Goal: Communication & Community: Answer question/provide support

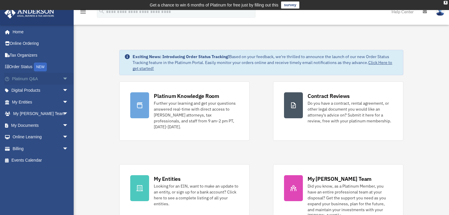
click at [64, 78] on span "arrow_drop_down" at bounding box center [68, 79] width 12 height 12
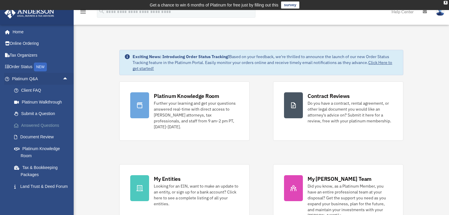
click at [50, 124] on link "Answered Questions" at bounding box center [42, 125] width 69 height 12
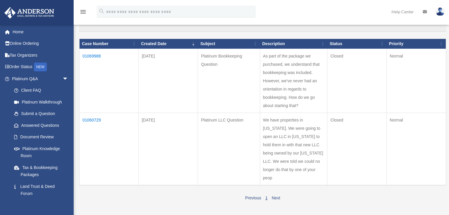
scroll to position [94, 0]
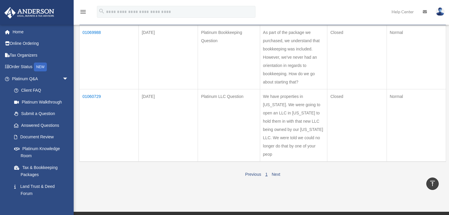
click at [99, 95] on td "01060729" at bounding box center [109, 125] width 59 height 72
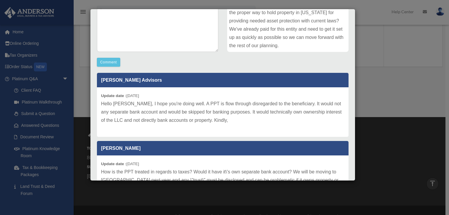
scroll to position [107, 0]
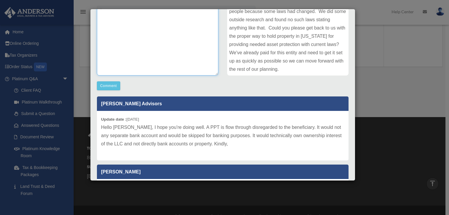
click at [149, 48] on textarea at bounding box center [157, 31] width 121 height 88
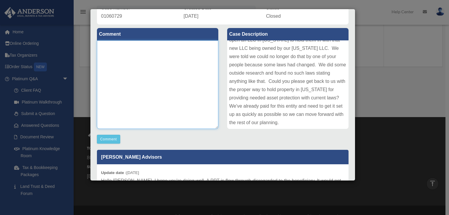
scroll to position [37, 0]
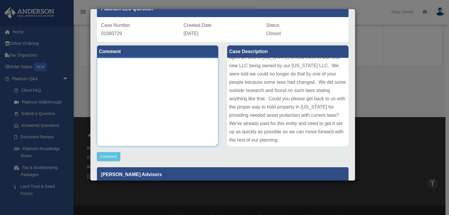
click at [146, 66] on textarea at bounding box center [157, 102] width 121 height 88
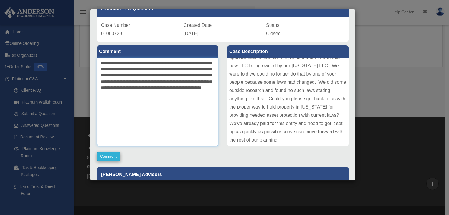
type textarea "**********"
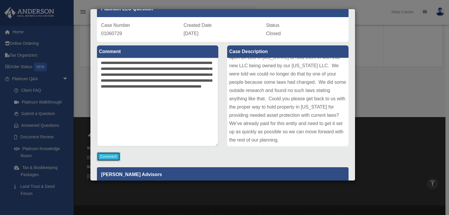
click at [111, 156] on button "Comment" at bounding box center [108, 156] width 23 height 9
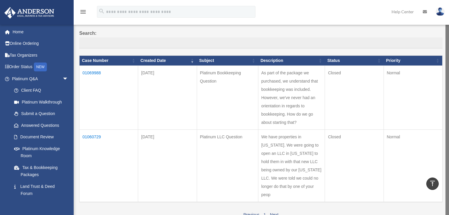
scroll to position [47, 0]
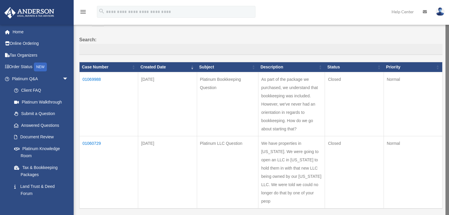
click at [97, 80] on td "01069988" at bounding box center [109, 104] width 59 height 64
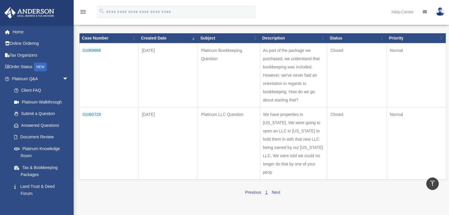
scroll to position [71, 0]
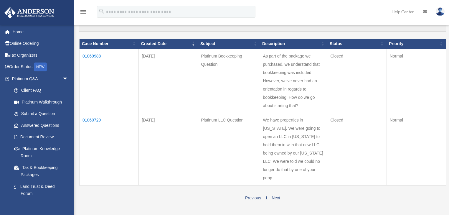
click at [96, 54] on td "01069988" at bounding box center [109, 81] width 59 height 64
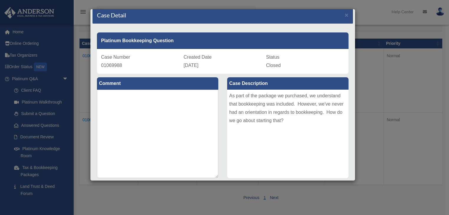
scroll to position [0, 0]
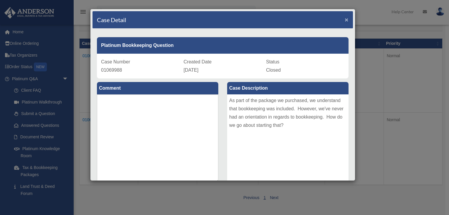
click at [345, 21] on span "×" at bounding box center [347, 19] width 4 height 7
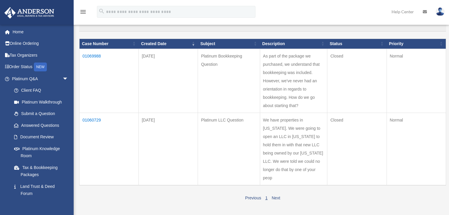
click at [95, 121] on td "01060729" at bounding box center [109, 149] width 59 height 72
